Goal: Information Seeking & Learning: Understand process/instructions

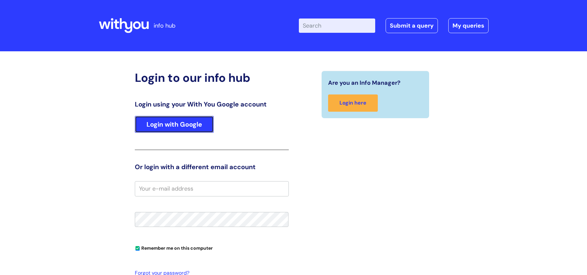
click at [193, 121] on link "Login with Google" at bounding box center [174, 124] width 79 height 17
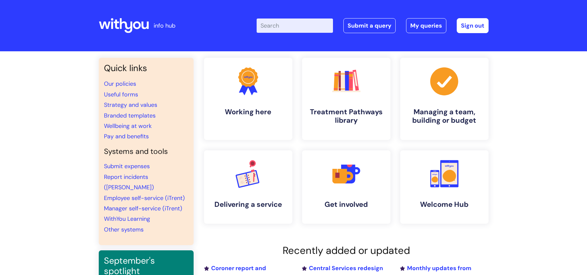
click at [307, 27] on input "Enter your search term here..." at bounding box center [294, 26] width 76 height 14
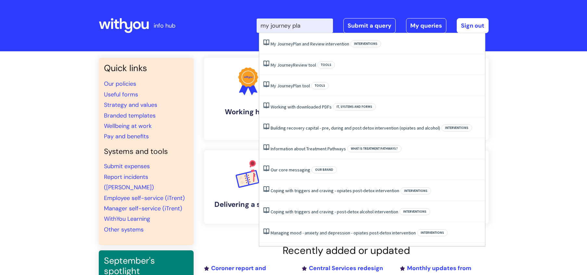
type input "my journey plan"
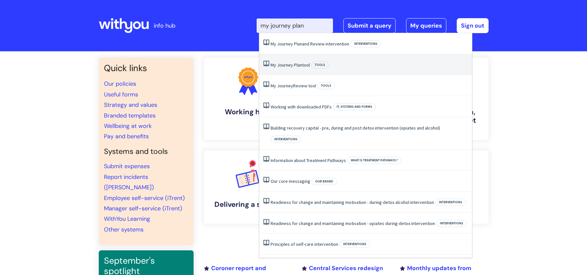
click at [299, 68] on li "My Journey Plan tool Tools" at bounding box center [365, 64] width 213 height 21
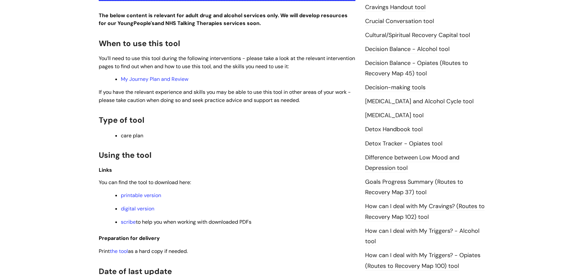
scroll to position [275, 0]
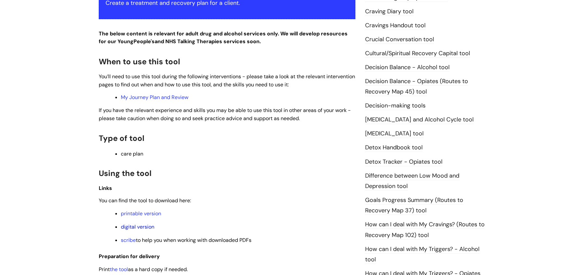
click at [139, 227] on link "digital version" at bounding box center [137, 226] width 33 height 7
